Goal: Information Seeking & Learning: Learn about a topic

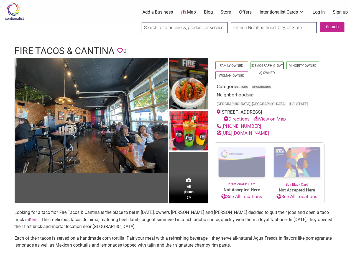
click at [175, 133] on img at bounding box center [188, 131] width 39 height 41
click at [0, 0] on img at bounding box center [0, 0] width 0 height 0
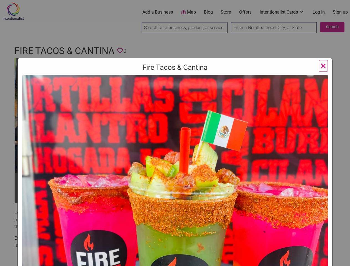
click at [188, 84] on img at bounding box center [174, 231] width 305 height 312
click at [188, 131] on img at bounding box center [174, 231] width 305 height 312
click at [188, 180] on img at bounding box center [174, 231] width 305 height 312
click at [343, 259] on div "Fire Tacos & Cantina Previous Next 1 2 3 ×" at bounding box center [175, 133] width 350 height 266
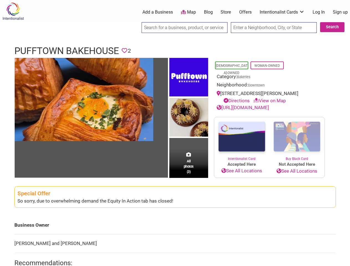
click at [175, 133] on img at bounding box center [188, 118] width 39 height 40
click at [0, 0] on img at bounding box center [0, 0] width 0 height 0
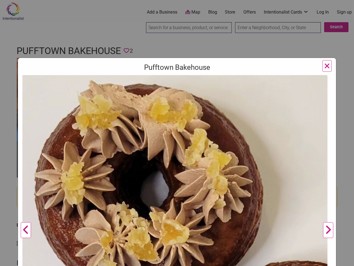
click at [188, 77] on img at bounding box center [174, 228] width 305 height 306
click at [188, 117] on img at bounding box center [174, 228] width 305 height 306
click at [188, 163] on img at bounding box center [174, 228] width 305 height 306
click at [343, 259] on div "Pufftown Bakehouse Previous Next 1 2 3 ×" at bounding box center [177, 133] width 354 height 266
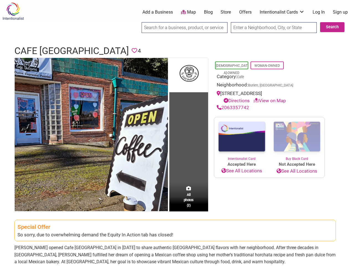
click at [175, 133] on td "All photos (2)" at bounding box center [188, 134] width 39 height 153
click at [91, 134] on img at bounding box center [91, 134] width 153 height 153
click at [0, 0] on div "Cafe Dulzura Previous Next 1 2 ×" at bounding box center [0, 0] width 0 height 0
click at [0, 0] on img at bounding box center [0, 0] width 0 height 0
click at [0, 0] on div "Cafe Dulzura Previous Next 1 2 ×" at bounding box center [0, 0] width 0 height 0
